Goal: Check status: Check status

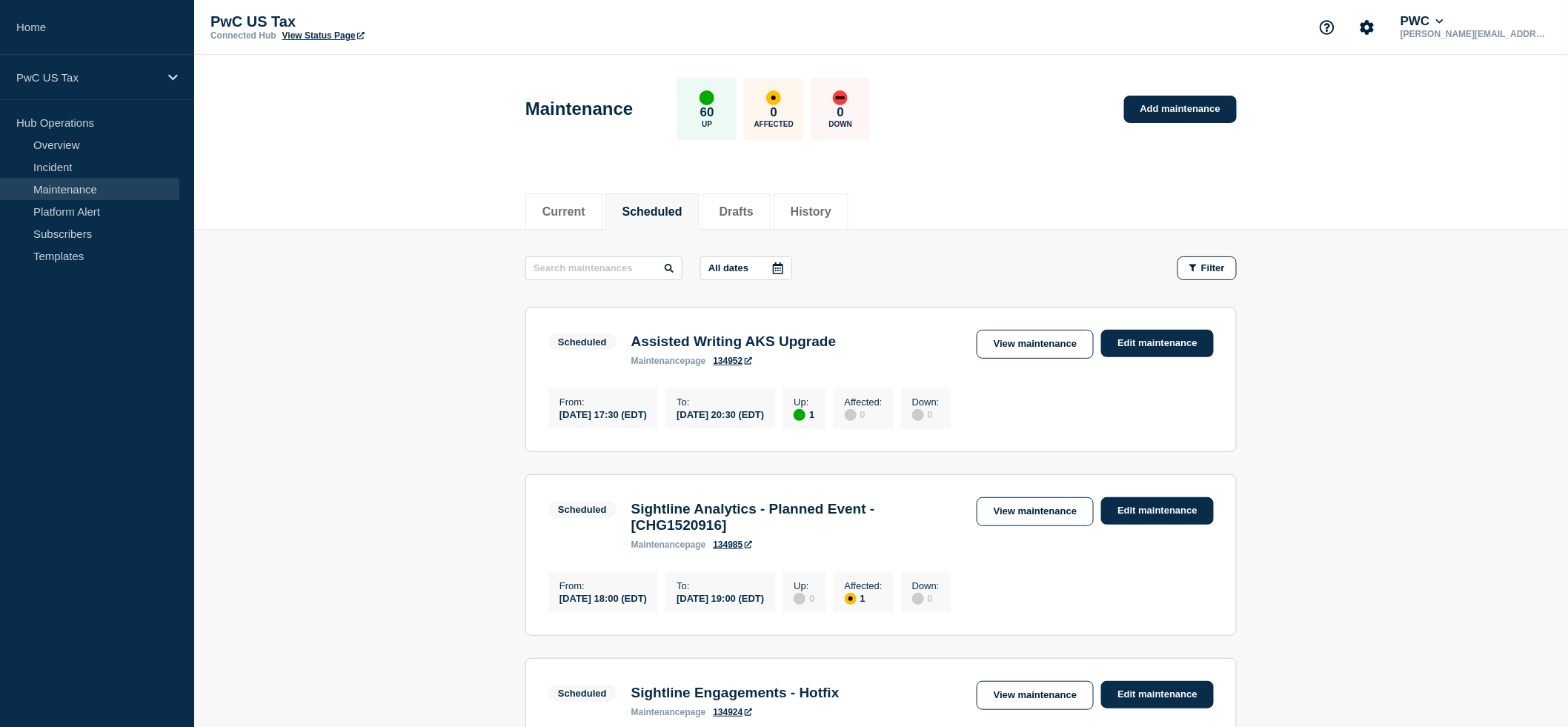
click at [641, 207] on button "Scheduled" at bounding box center [653, 212] width 60 height 14
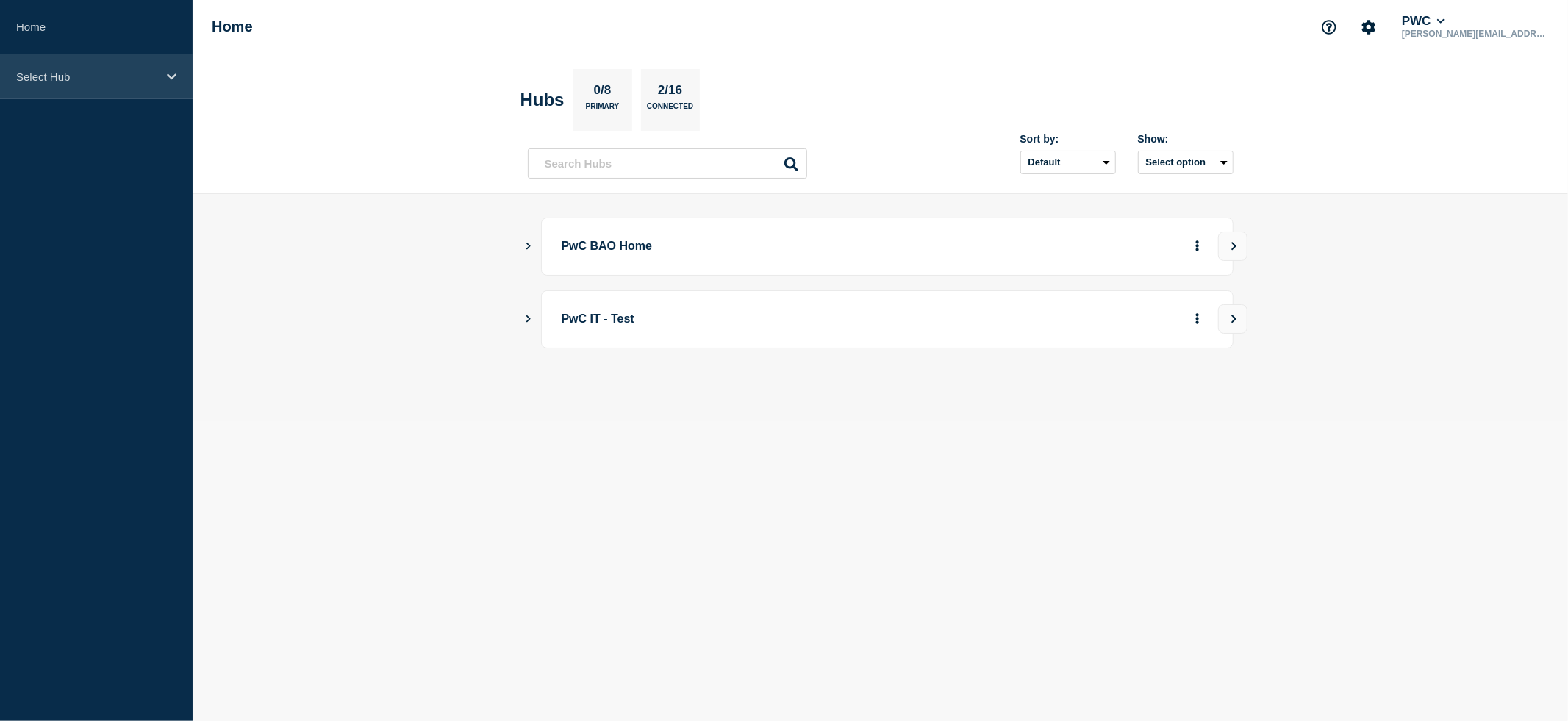
click at [173, 80] on icon at bounding box center [171, 77] width 10 height 11
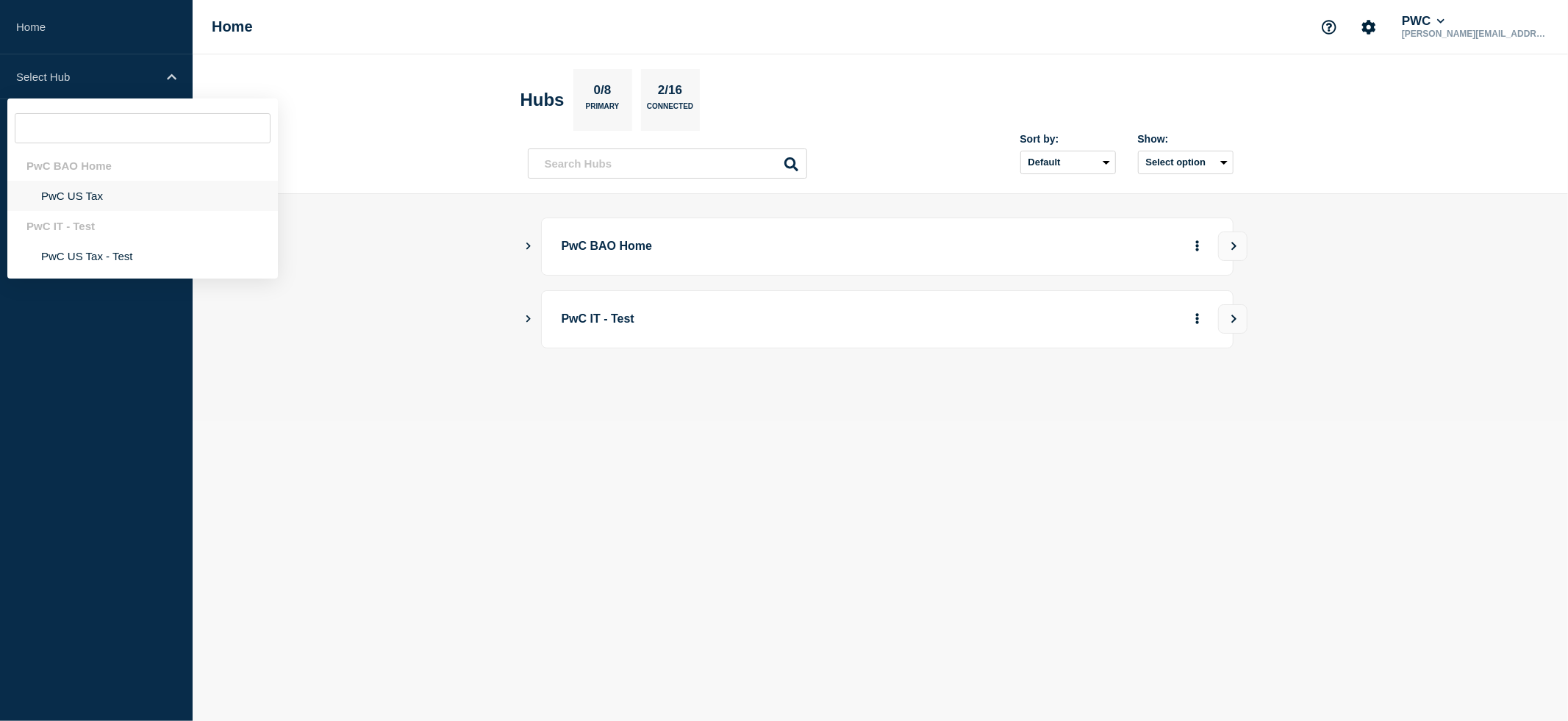
click at [113, 196] on li "PwC US Tax" at bounding box center [142, 196] width 271 height 30
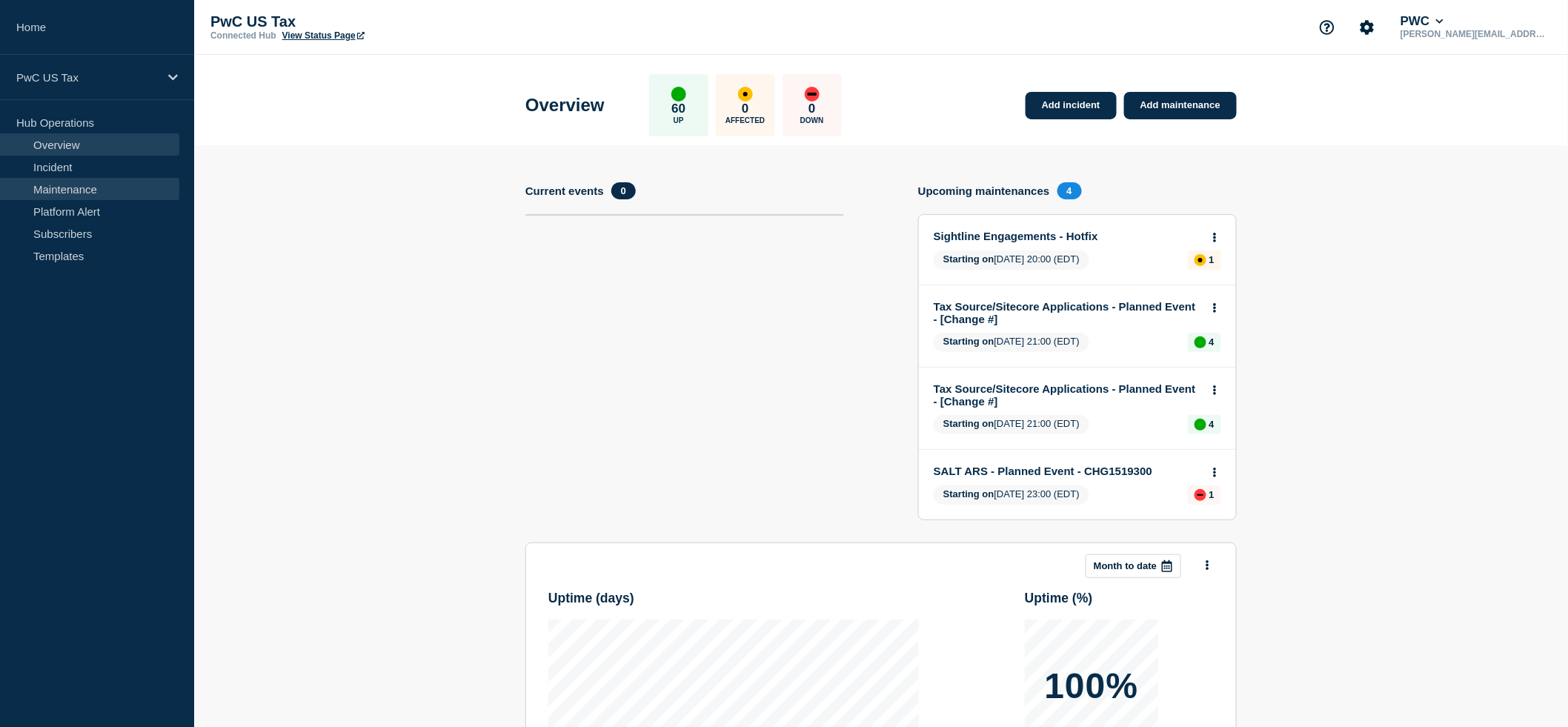
click at [68, 191] on link "Maintenance" at bounding box center [89, 189] width 179 height 22
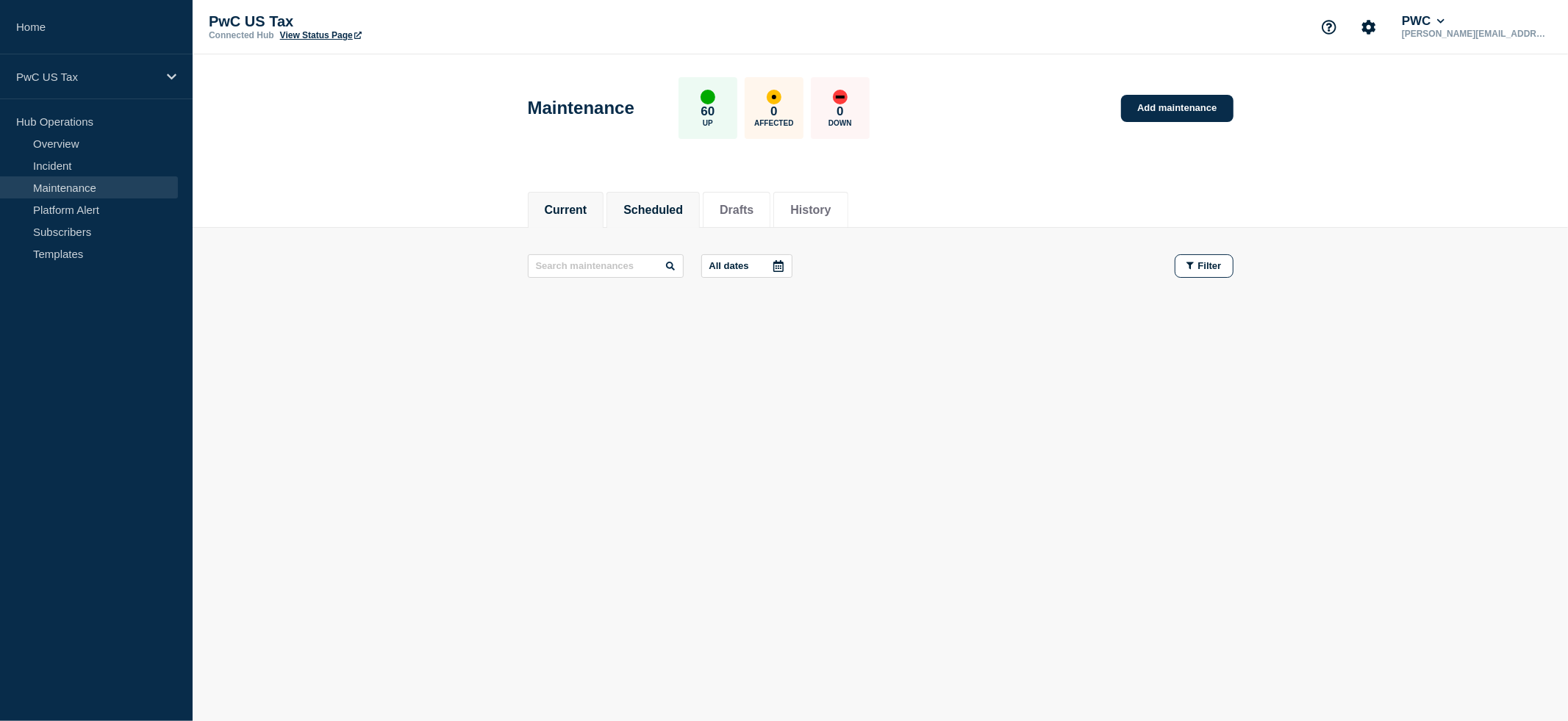
click at [646, 217] on li "Scheduled" at bounding box center [654, 210] width 94 height 36
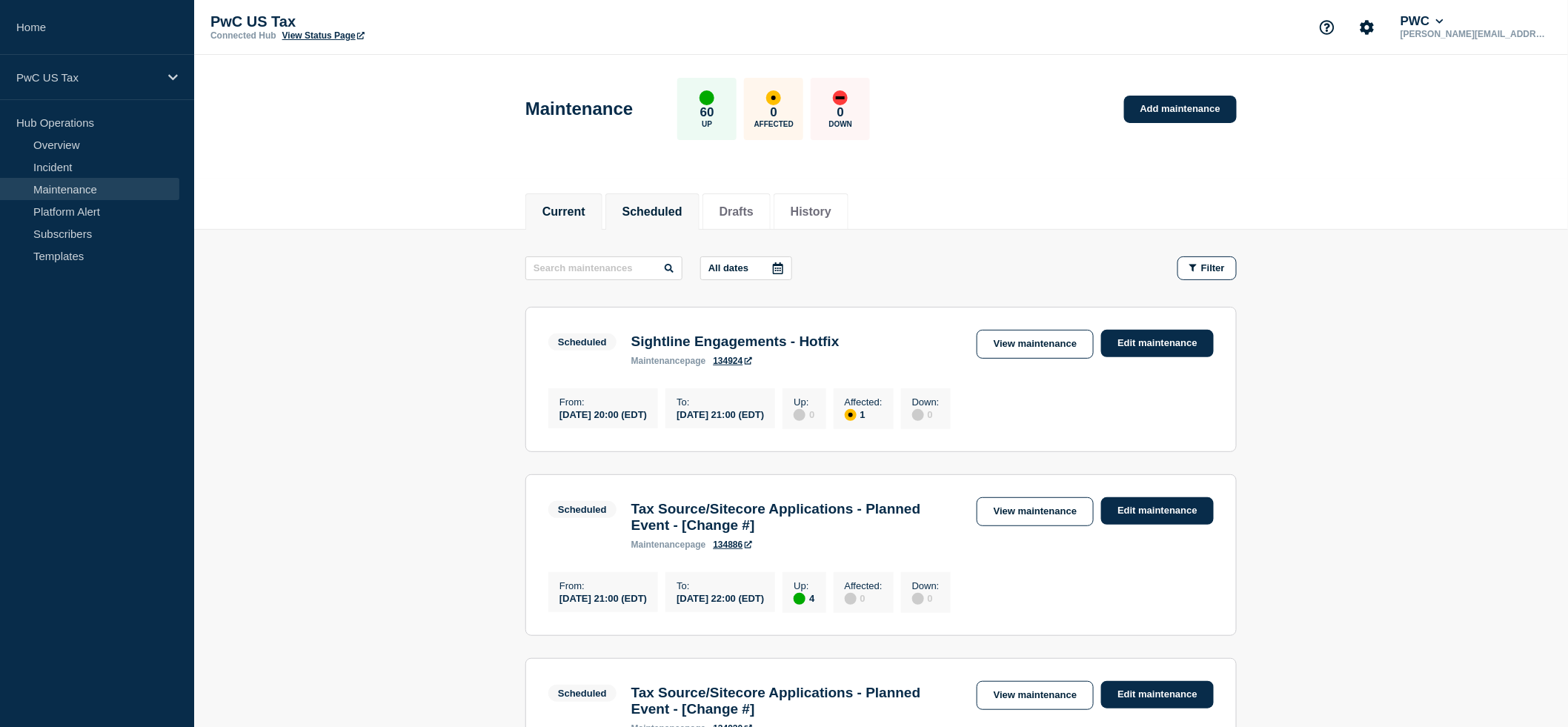
click at [573, 212] on button "Current" at bounding box center [564, 212] width 43 height 14
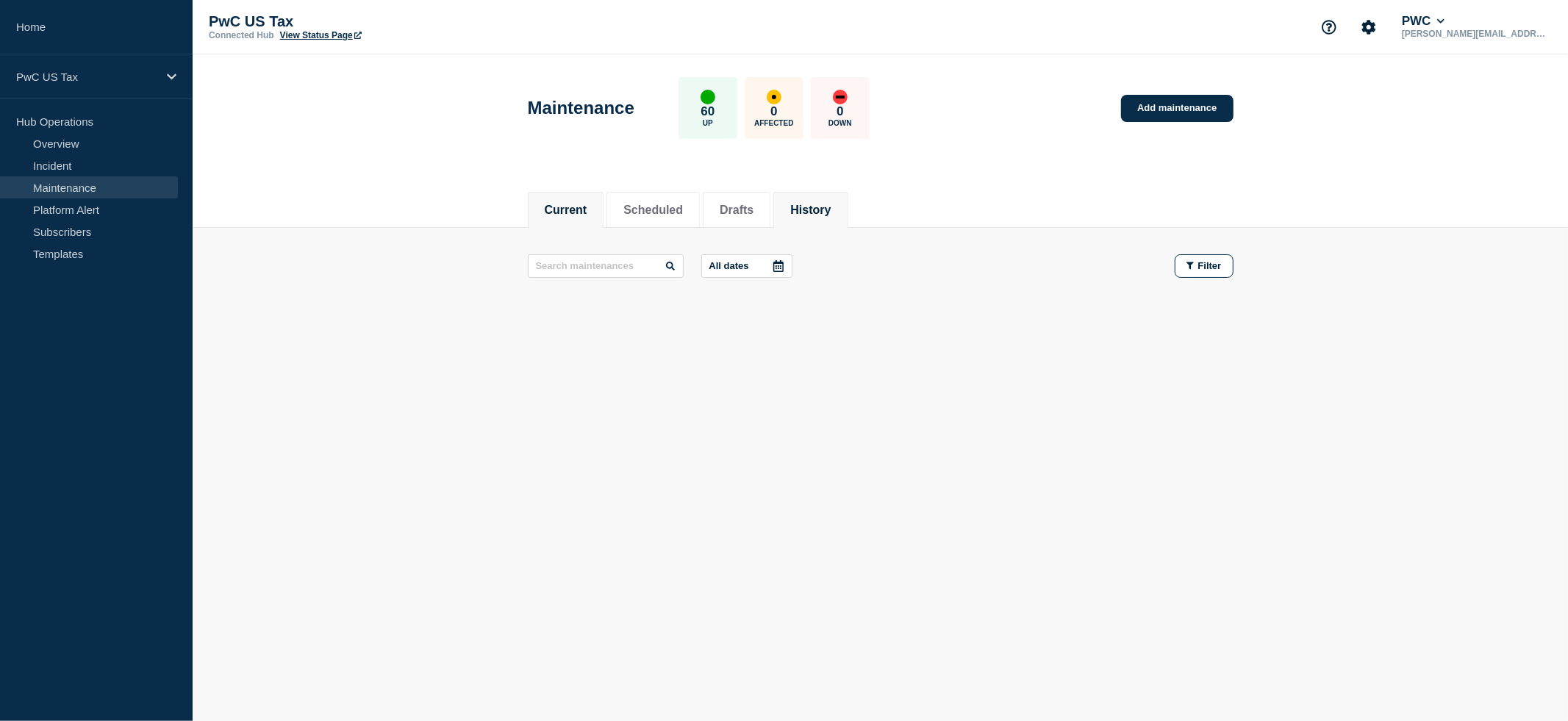
click at [804, 204] on button "History" at bounding box center [810, 210] width 41 height 14
